Goal: Navigation & Orientation: Go to known website

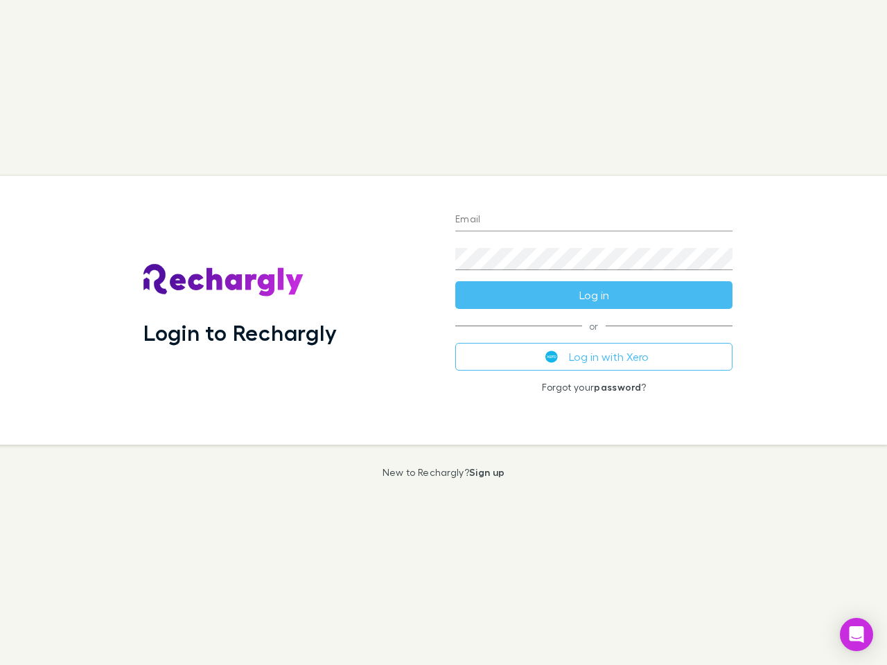
click at [443, 332] on div "Login to Rechargly" at bounding box center [288, 310] width 312 height 269
click at [594, 220] on input "Email" at bounding box center [593, 220] width 277 height 22
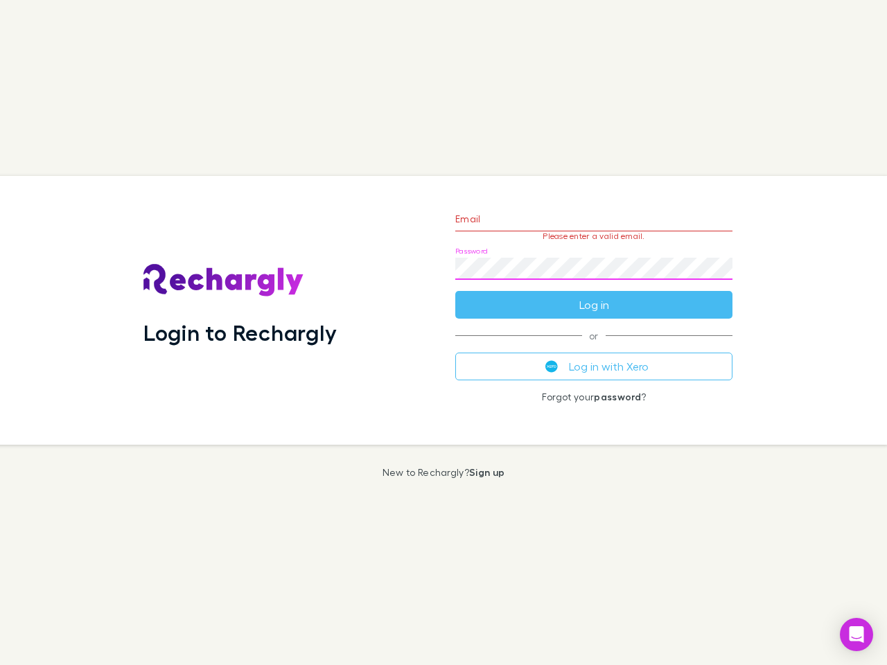
click at [594, 295] on form "Email Please enter a valid email. Password Log in" at bounding box center [593, 258] width 277 height 121
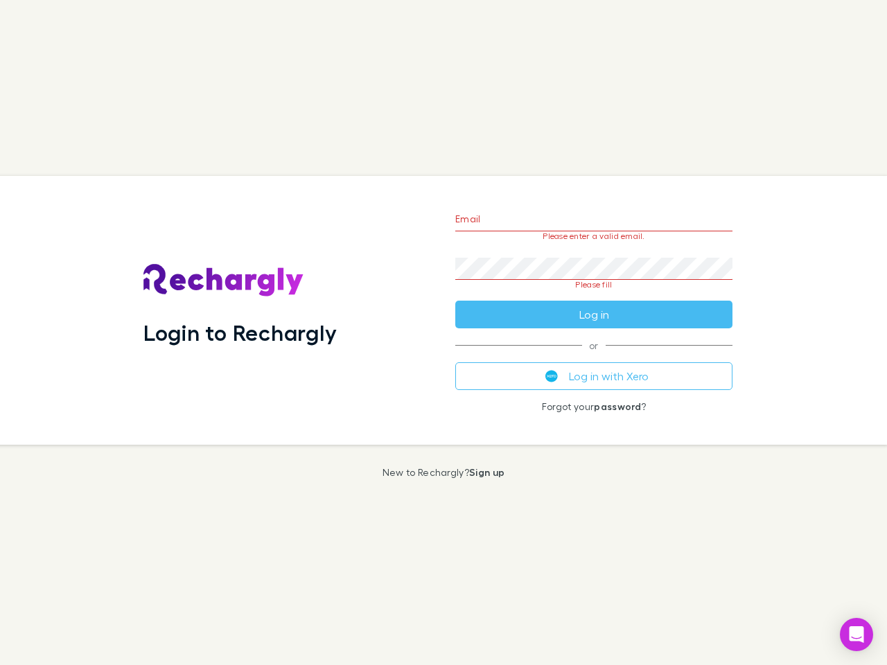
click at [594, 357] on div "Email Please enter a valid email. Password Please fill Log in or Log in with Xe…" at bounding box center [593, 310] width 299 height 269
click at [856, 634] on icon "Open Intercom Messenger" at bounding box center [856, 634] width 15 height 17
